Goal: Task Accomplishment & Management: Use online tool/utility

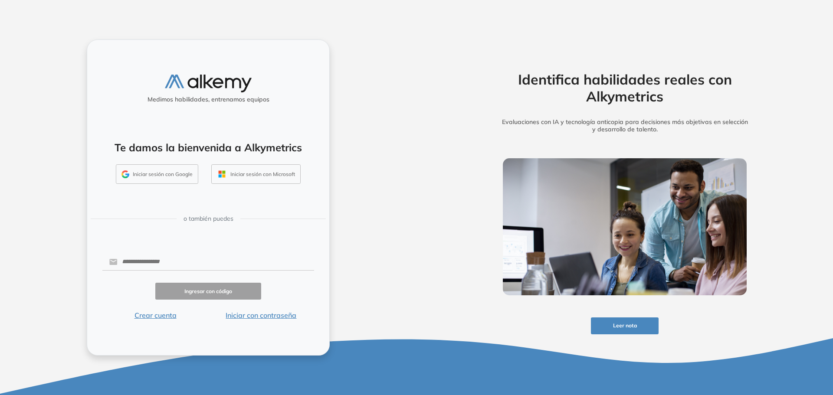
click at [165, 177] on button "Iniciar sesión con Google" at bounding box center [157, 174] width 82 height 20
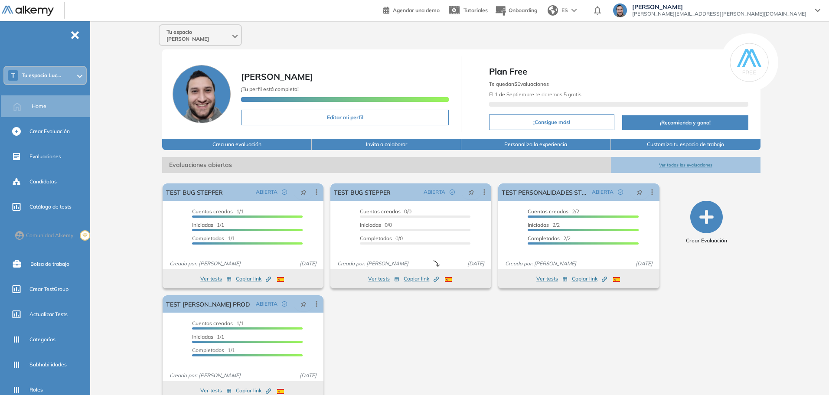
click at [53, 78] on span "Tu espacio Luc..." at bounding box center [41, 75] width 39 height 7
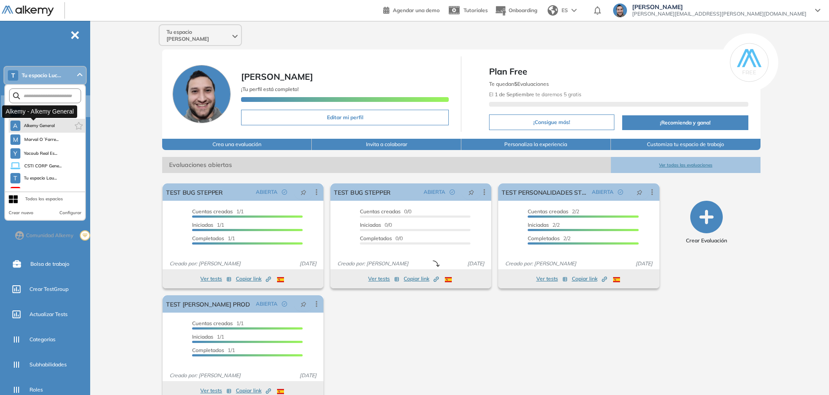
click at [44, 128] on span "Alkemy General" at bounding box center [39, 125] width 31 height 7
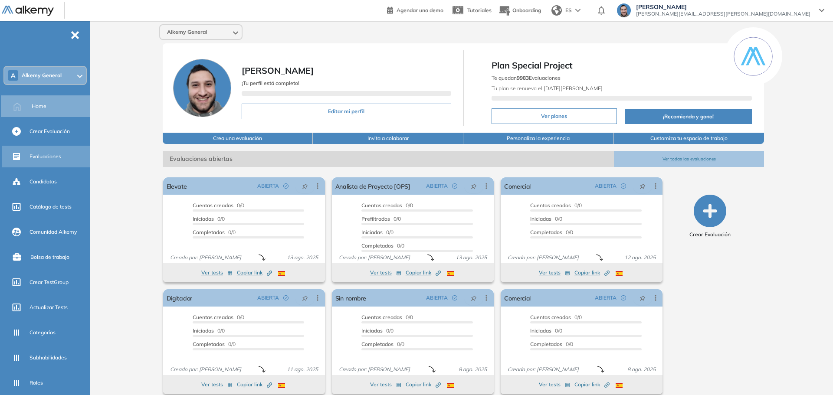
click at [40, 153] on span "Evaluaciones" at bounding box center [45, 157] width 32 height 8
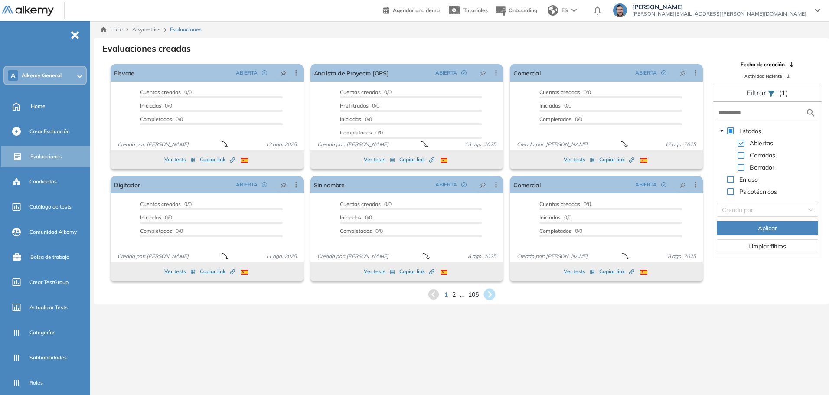
click at [493, 294] on icon at bounding box center [490, 295] width 12 height 12
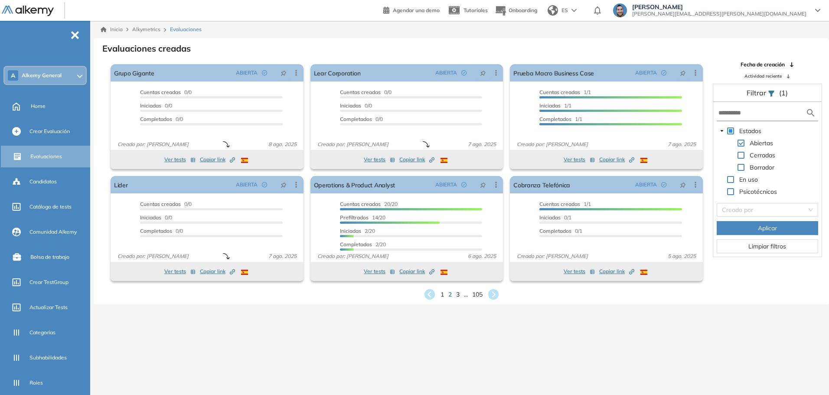
click at [495, 294] on icon at bounding box center [493, 294] width 13 height 13
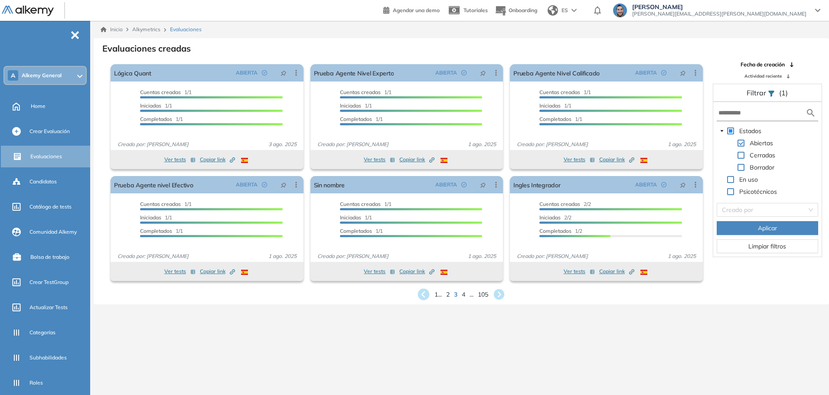
click at [420, 295] on icon at bounding box center [424, 295] width 12 height 12
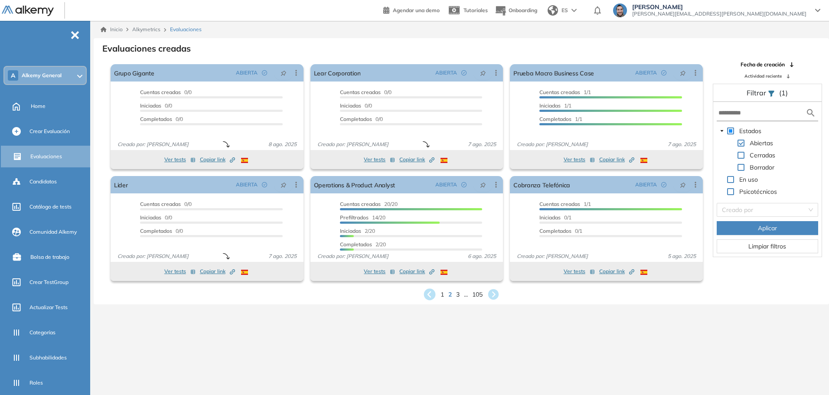
click at [428, 295] on icon at bounding box center [429, 295] width 14 height 14
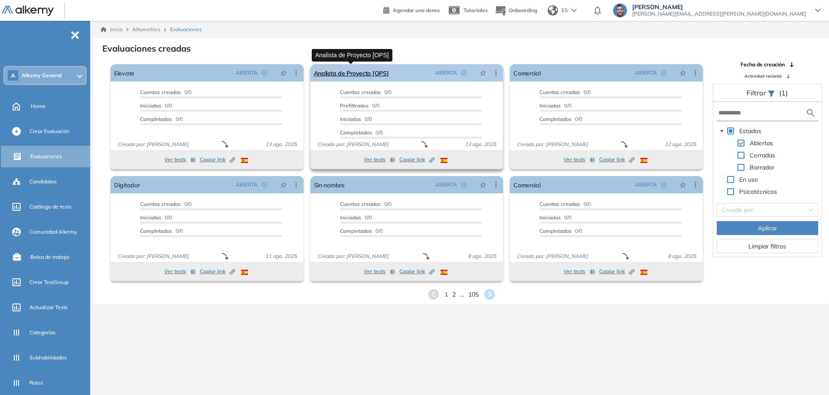
click at [350, 73] on link "Analista de Proyecto [OPS]" at bounding box center [351, 72] width 75 height 17
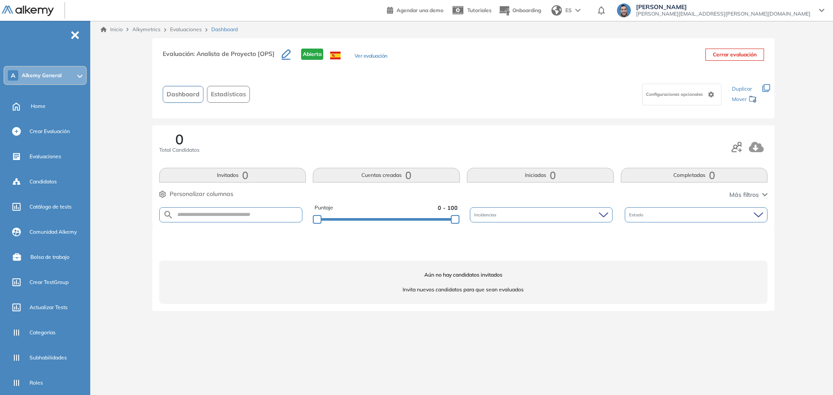
click at [373, 56] on button "Ver evaluación" at bounding box center [370, 56] width 33 height 9
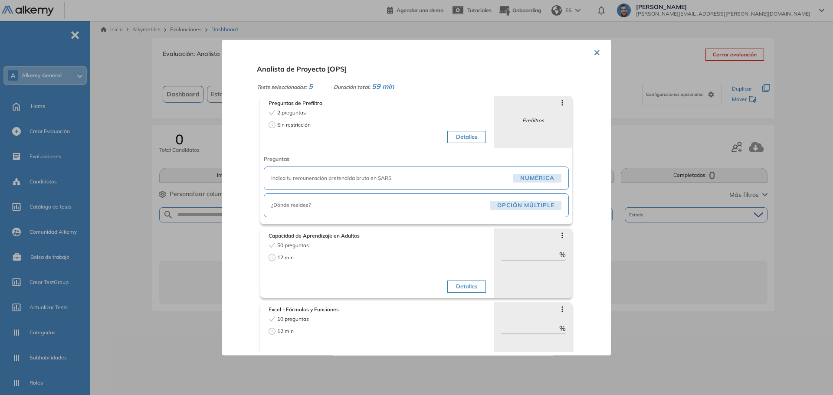
click at [359, 176] on span "Indica tu remuneración pretendida bruta en $ARS" at bounding box center [390, 178] width 239 height 8
click at [454, 136] on button "Detalles" at bounding box center [466, 137] width 39 height 12
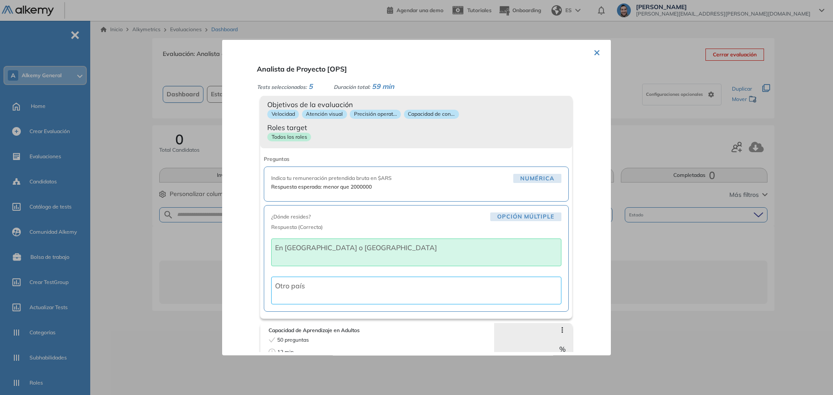
click at [427, 149] on div "Preguntas de Prefiltro 2 preguntas Sin restricción Detalles Saltar preguntas Pr…" at bounding box center [416, 206] width 312 height 223
click at [399, 182] on span "Indica tu remuneración pretendida bruta en $ARS" at bounding box center [390, 178] width 239 height 8
click at [596, 53] on button "×" at bounding box center [596, 51] width 7 height 17
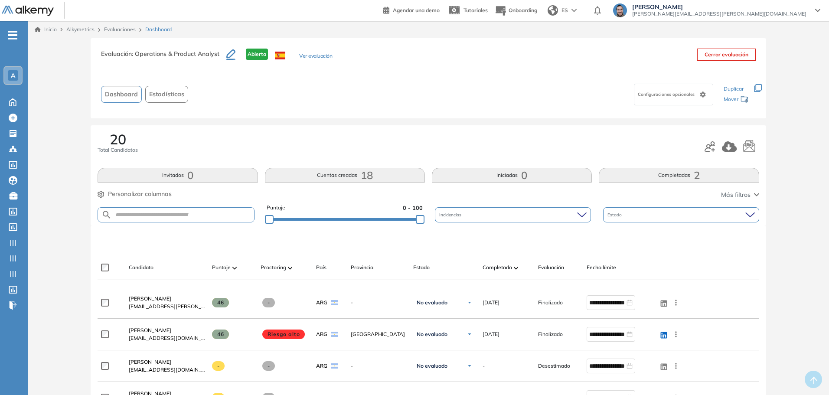
click at [312, 56] on button "Ver evaluación" at bounding box center [315, 56] width 33 height 9
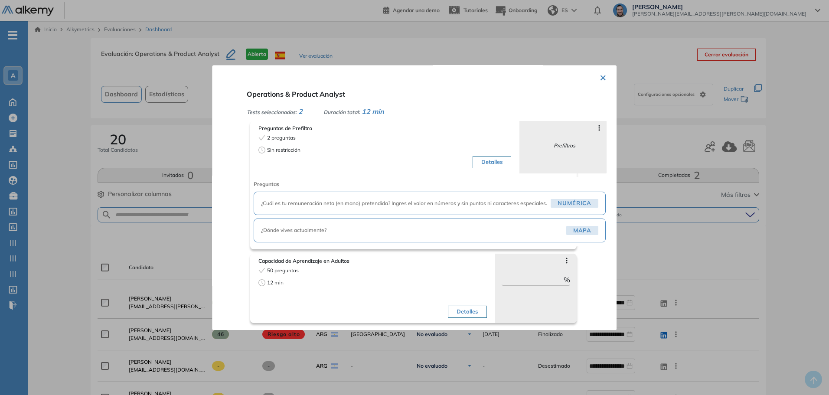
click at [500, 161] on button "Detalles" at bounding box center [492, 162] width 39 height 12
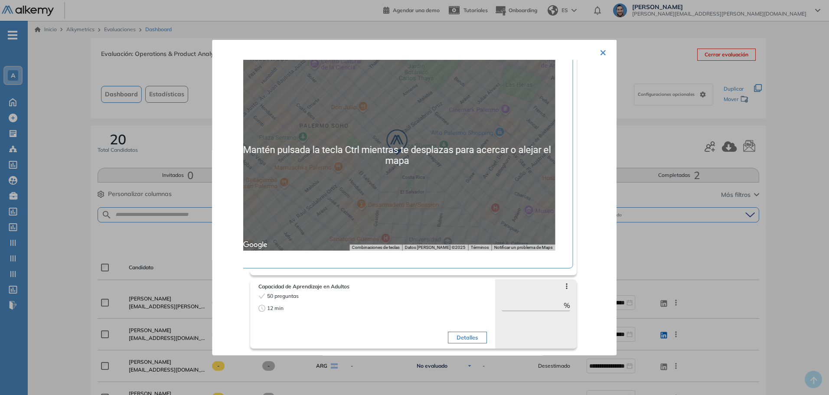
scroll to position [86, 0]
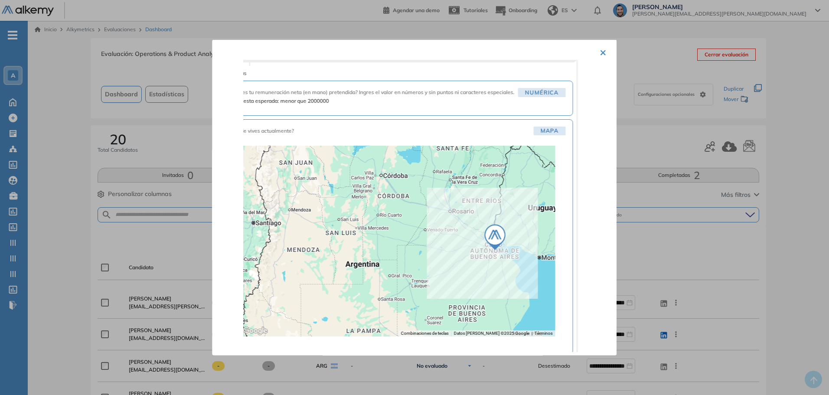
drag, startPoint x: 283, startPoint y: 269, endPoint x: 486, endPoint y: 274, distance: 203.5
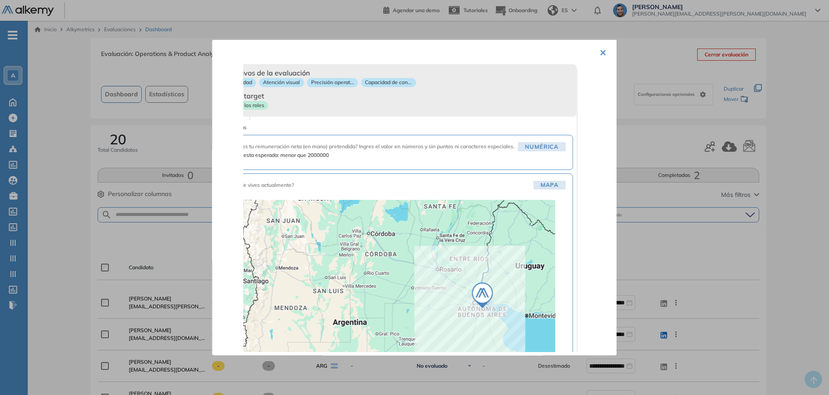
scroll to position [173, 0]
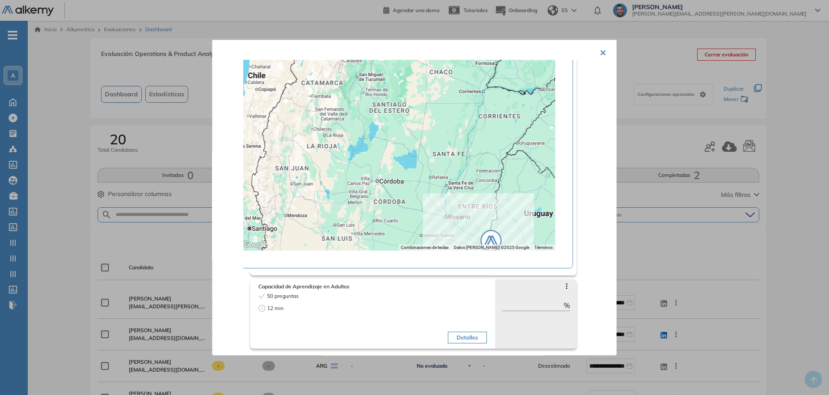
drag, startPoint x: 391, startPoint y: 280, endPoint x: 380, endPoint y: 291, distance: 15.3
click at [604, 48] on button "×" at bounding box center [603, 51] width 7 height 17
